Goal: Browse casually

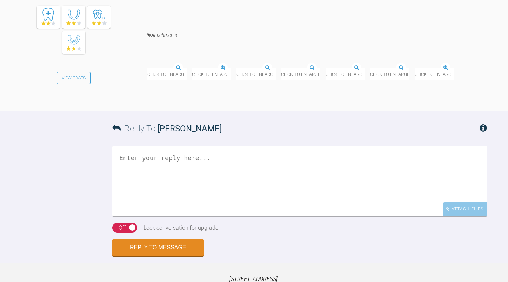
scroll to position [808, 0]
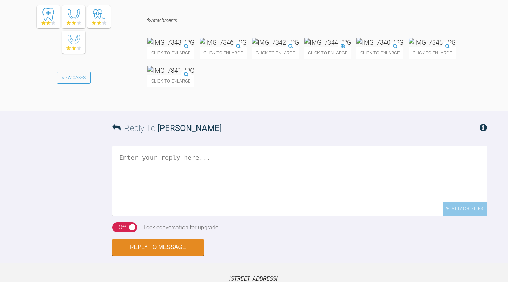
click at [182, 47] on img at bounding box center [170, 42] width 47 height 9
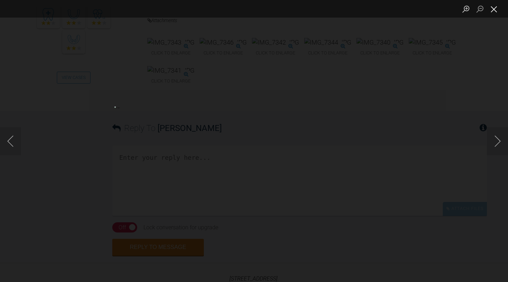
click at [493, 11] on button "Close lightbox" at bounding box center [494, 9] width 14 height 12
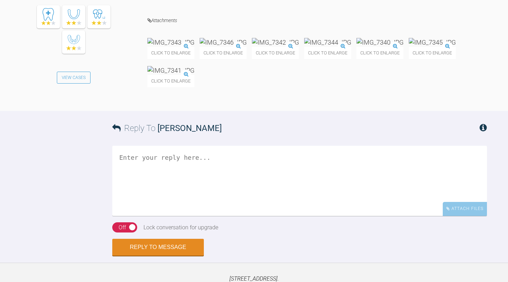
click at [299, 47] on img at bounding box center [275, 42] width 47 height 9
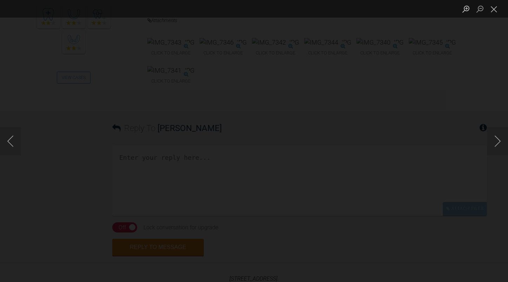
click at [495, 9] on button "Close lightbox" at bounding box center [494, 9] width 14 height 12
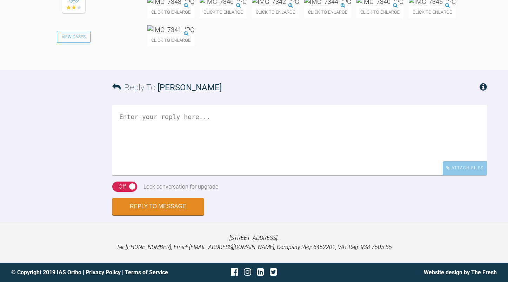
scroll to position [878, 0]
click at [352, 6] on img at bounding box center [327, 1] width 47 height 9
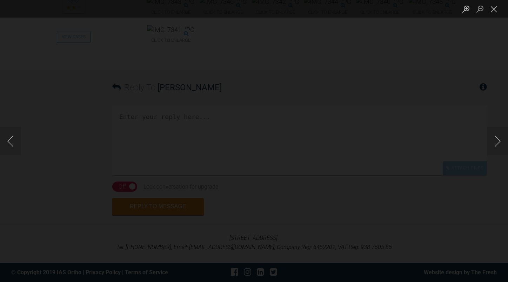
scroll to position [925, 0]
click at [493, 5] on button "Close lightbox" at bounding box center [494, 9] width 14 height 12
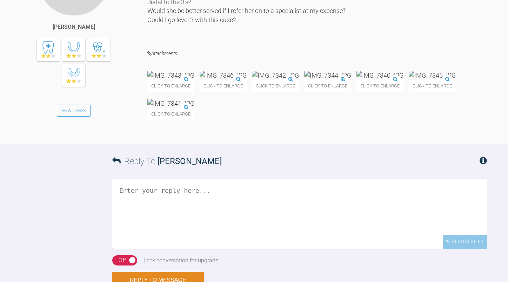
scroll to position [667, 0]
